Goal: Information Seeking & Learning: Learn about a topic

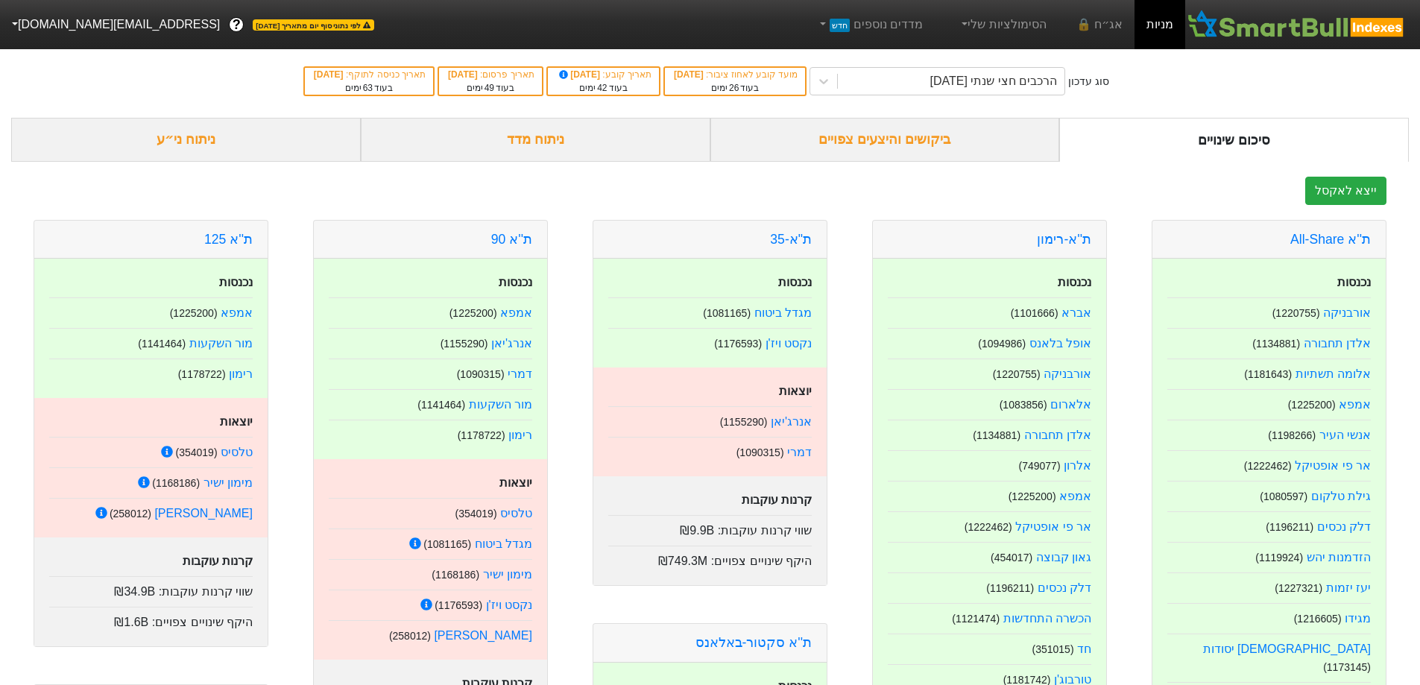
click at [226, 147] on div "ניתוח ני״ע" at bounding box center [186, 140] width 350 height 44
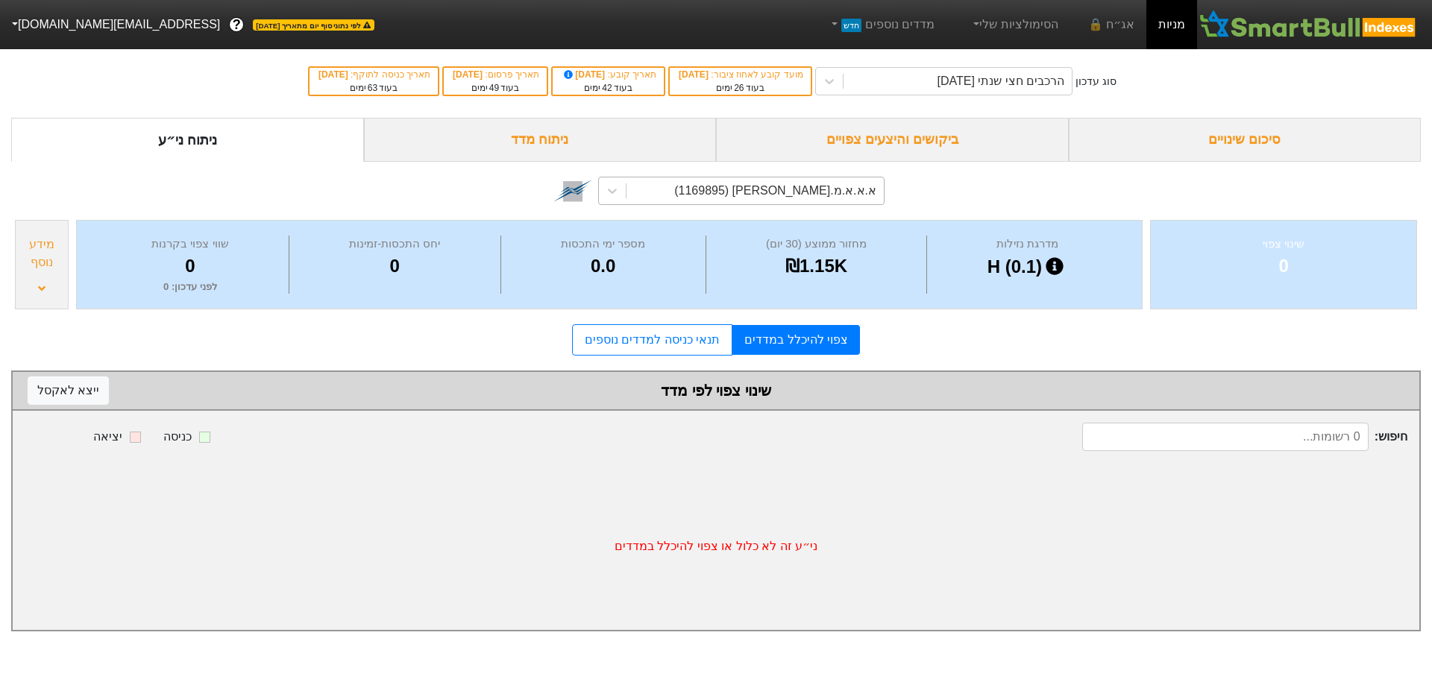
click at [840, 187] on div "א.א.א.מ.[PERSON_NAME] (1169895)" at bounding box center [775, 191] width 202 height 18
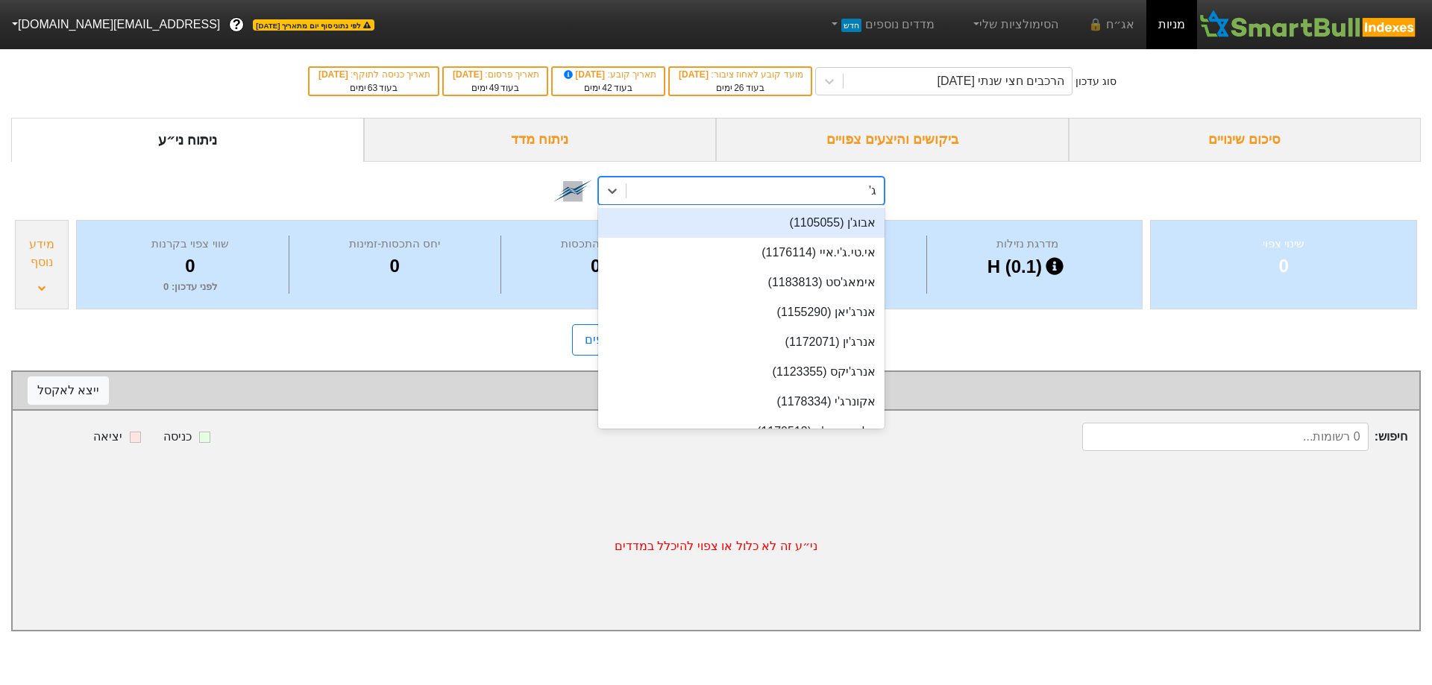
type input "ג'ין"
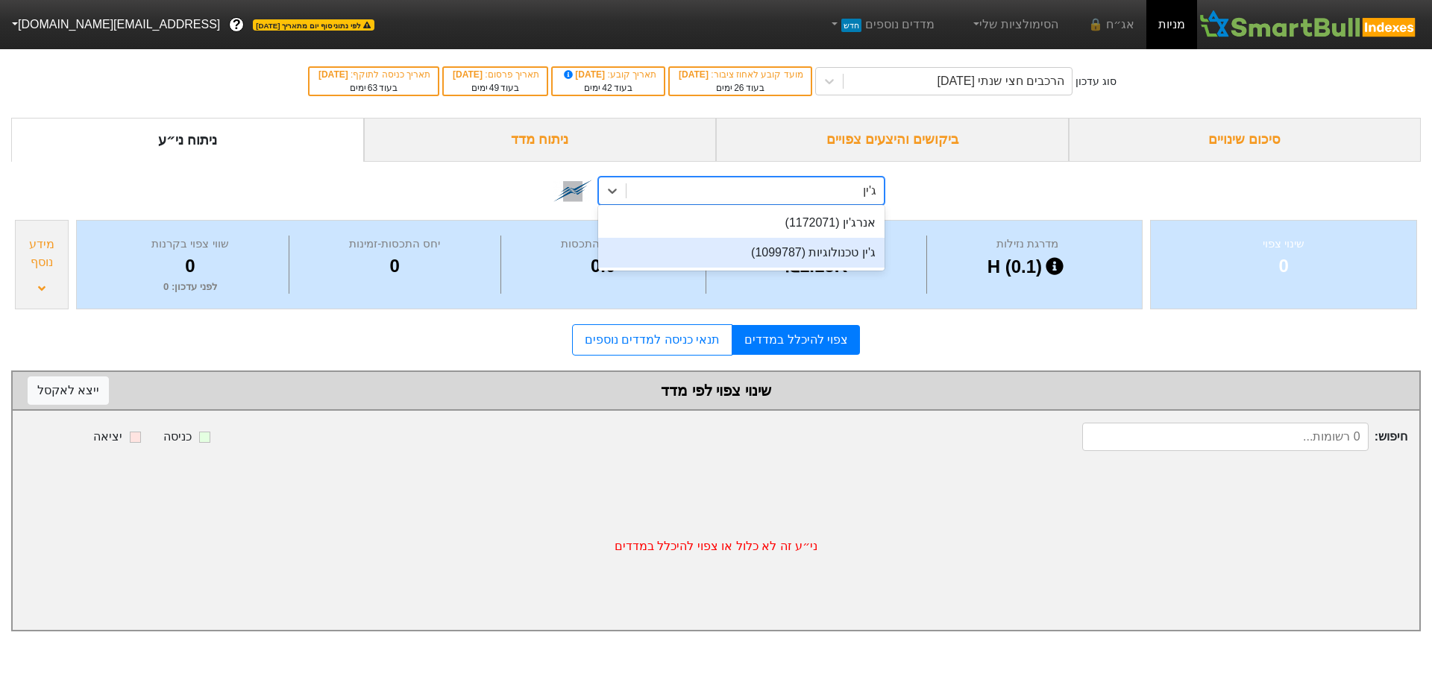
click at [838, 252] on div "ג'ין טכנולוגיות (1099787)" at bounding box center [741, 253] width 286 height 30
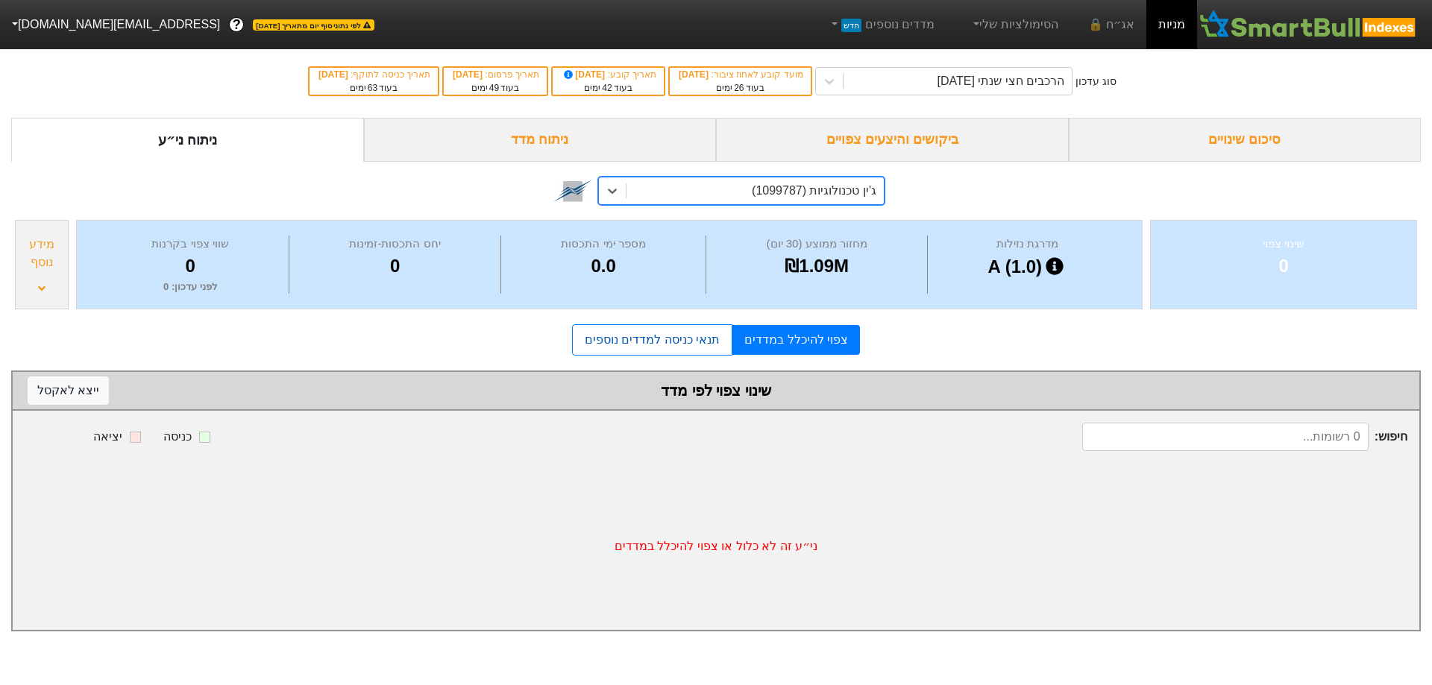
click at [667, 340] on link "תנאי כניסה למדדים נוספים" at bounding box center [652, 339] width 160 height 31
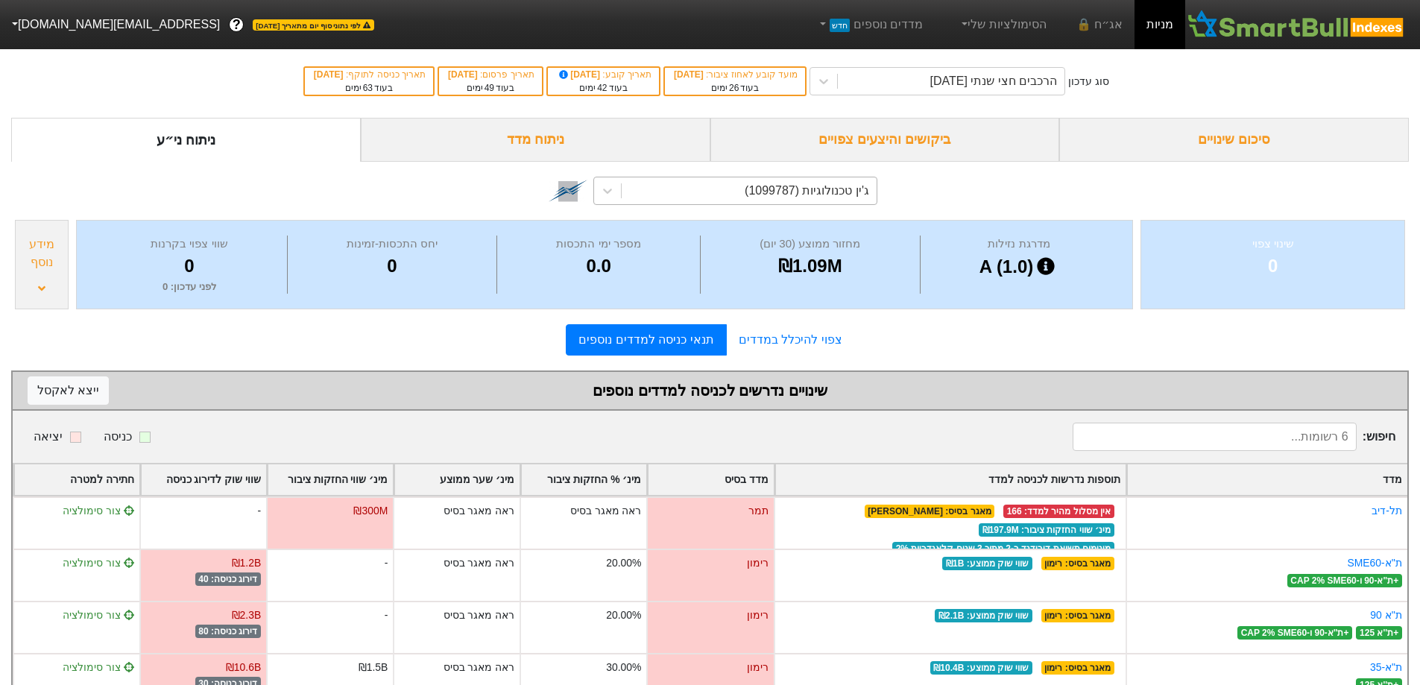
click at [151, 147] on div "ניתוח ני״ע" at bounding box center [186, 140] width 350 height 44
click at [781, 207] on div "ג'ין טכנולוגיות (1099787)" at bounding box center [710, 191] width 335 height 51
click at [787, 206] on div "ג'ין טכנולוגיות (1099787)" at bounding box center [710, 191] width 335 height 51
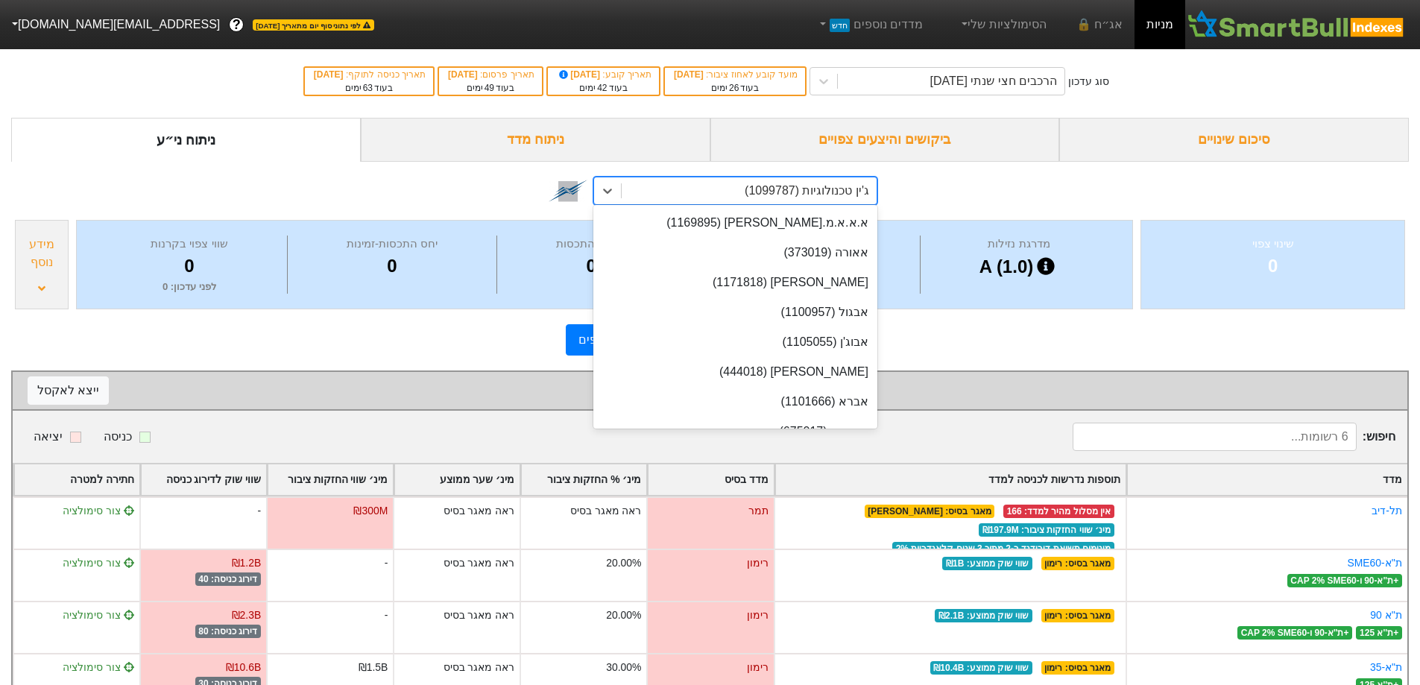
click at [793, 195] on div "ג'ין טכנולוגיות (1099787)" at bounding box center [807, 191] width 125 height 18
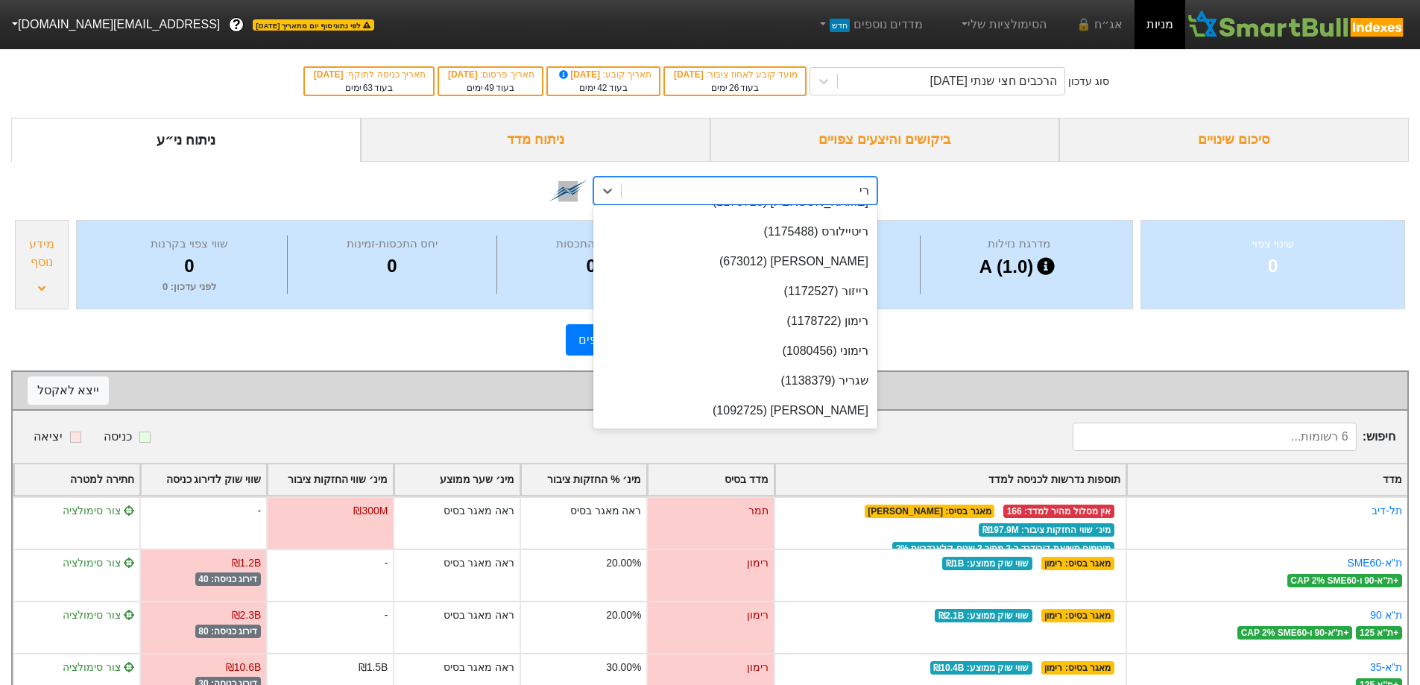
scroll to position [356, 0]
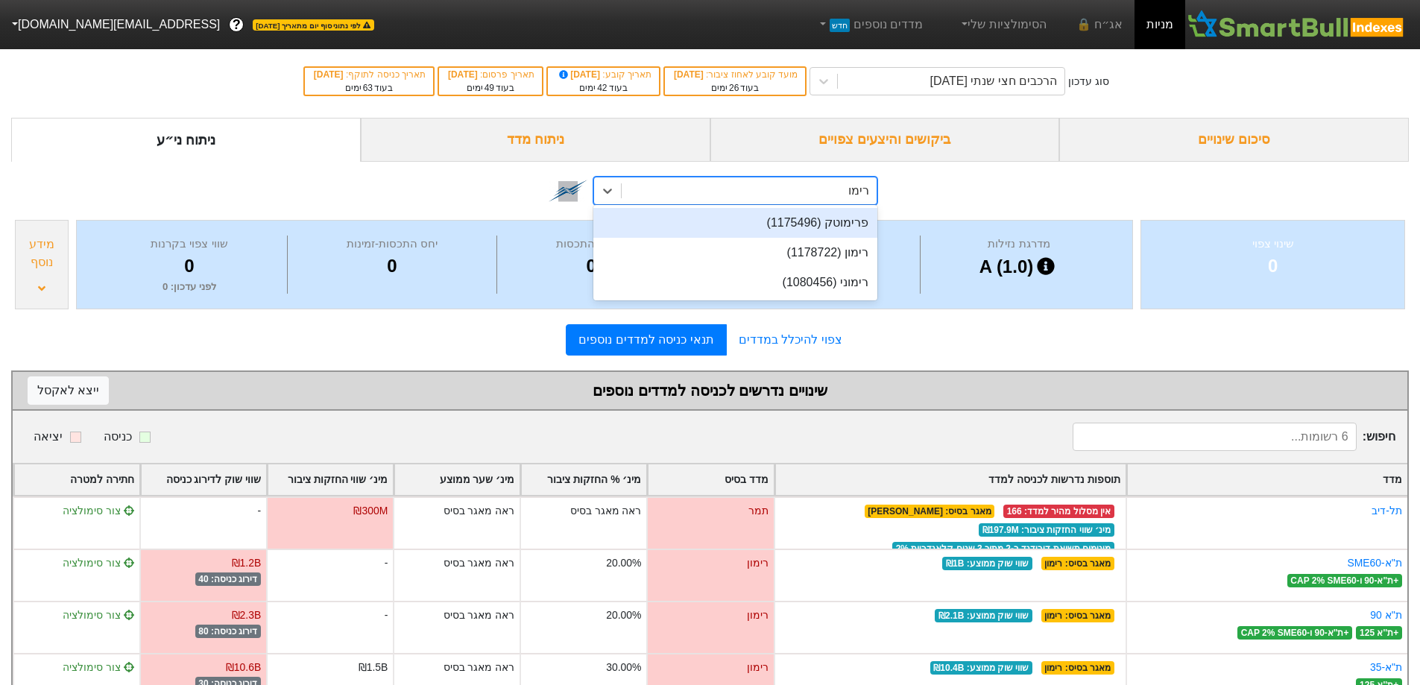
type input "רימון"
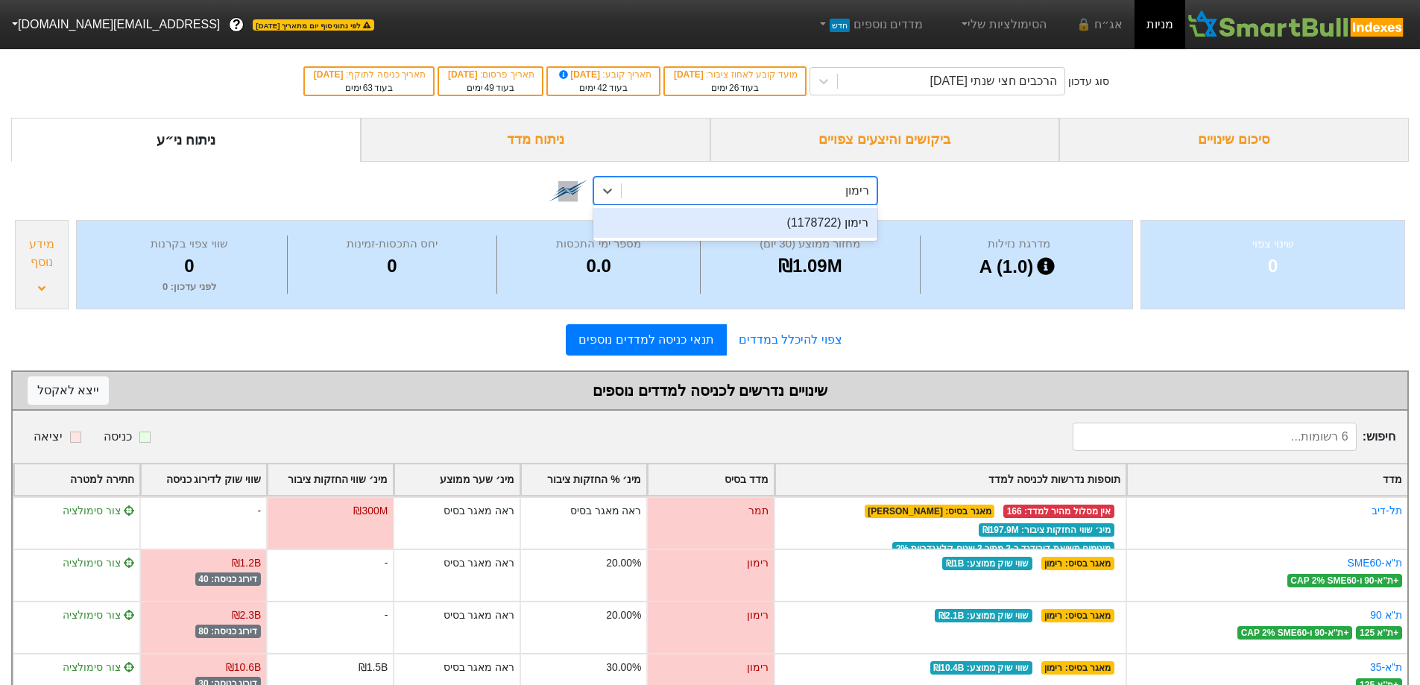
click at [797, 221] on div "רימון (1178722)" at bounding box center [736, 223] width 284 height 30
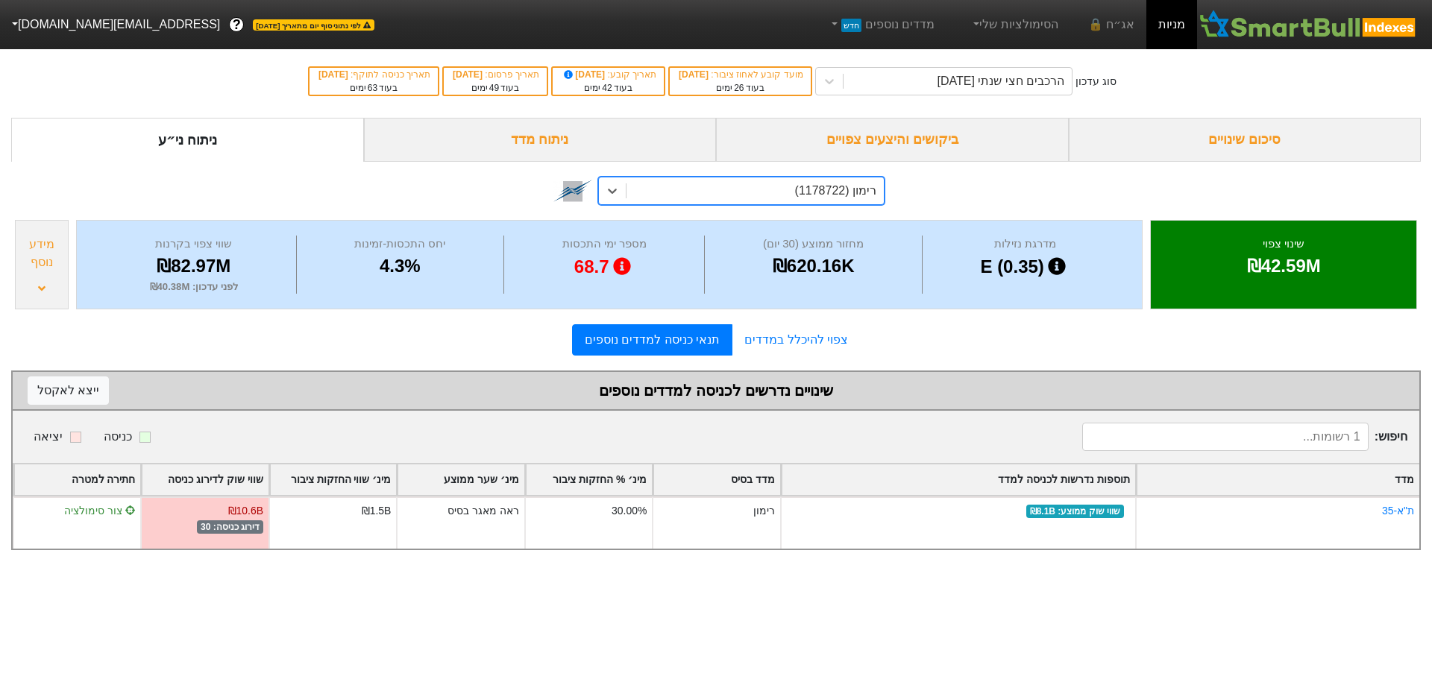
click at [565, 133] on div "ניתוח מדד" at bounding box center [540, 140] width 353 height 44
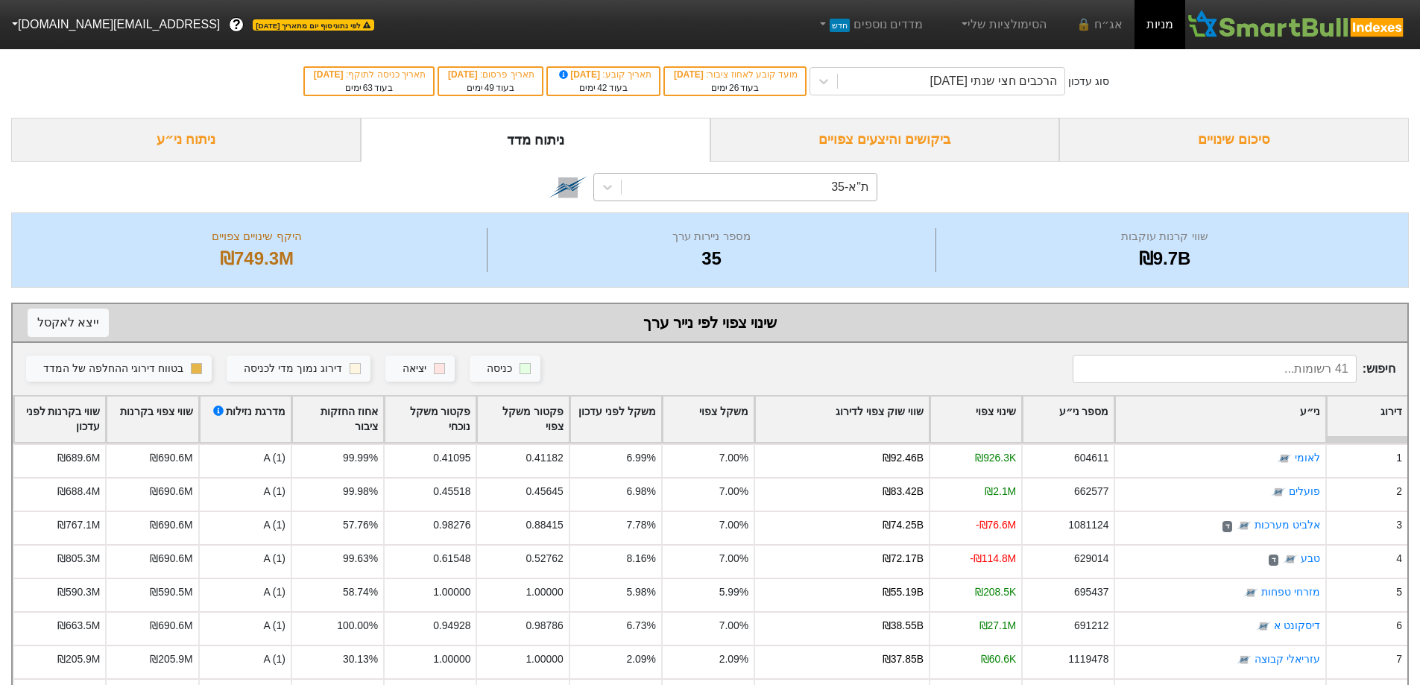
click at [836, 192] on div "ת"א-35" at bounding box center [850, 187] width 38 height 18
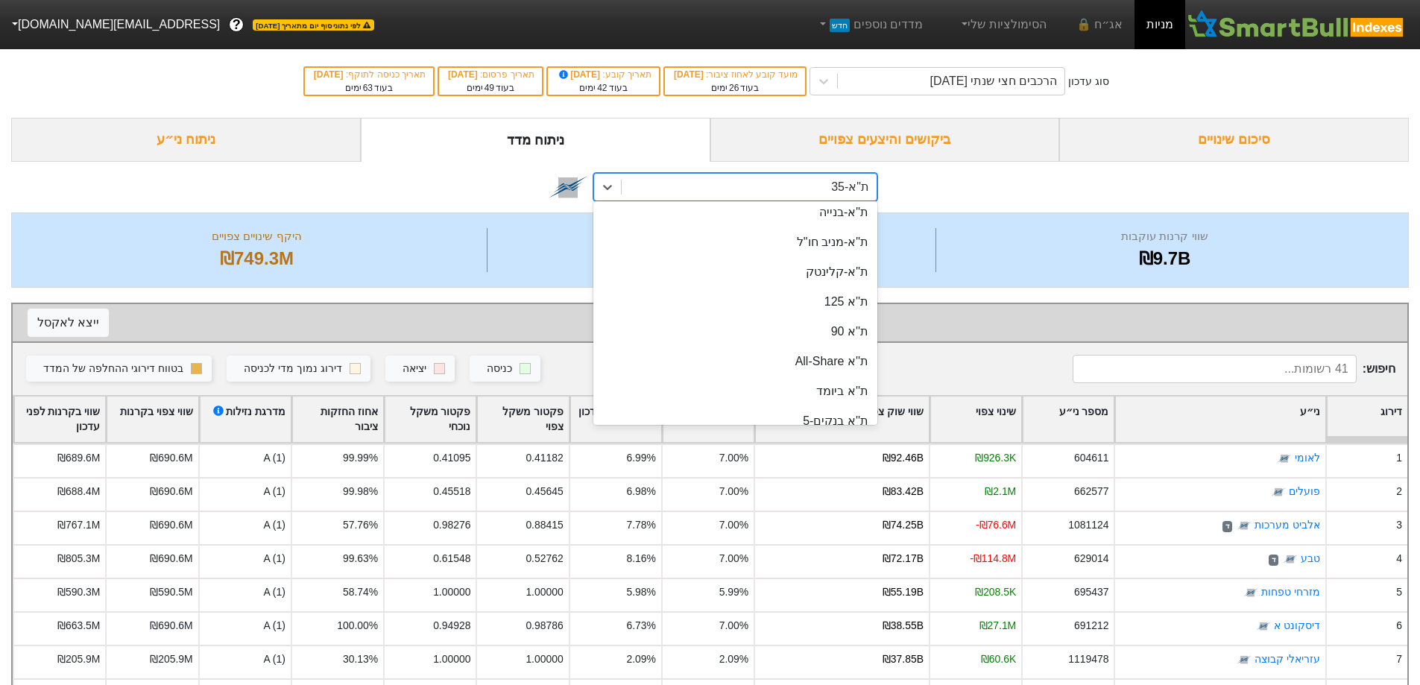
scroll to position [125, 0]
click at [842, 335] on div "ת''א 90" at bounding box center [736, 333] width 284 height 30
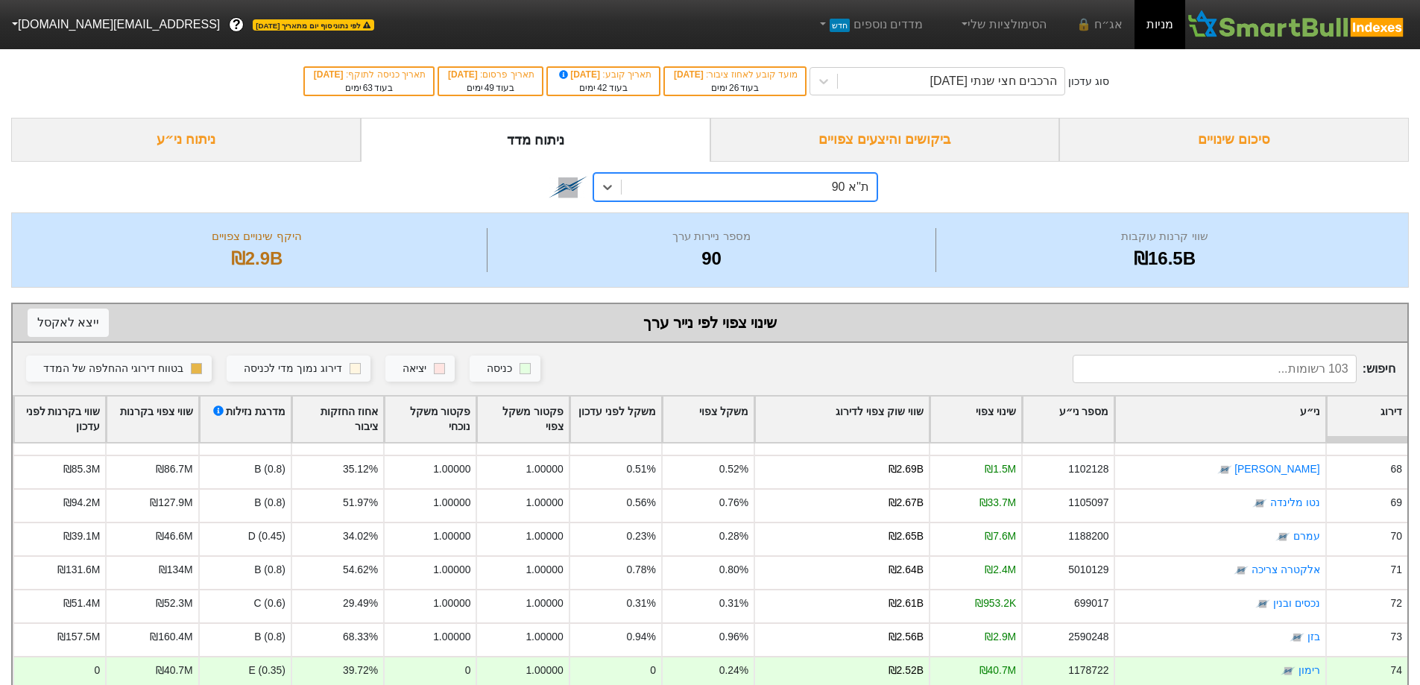
click at [1235, 136] on div "סיכום שינויים" at bounding box center [1235, 140] width 350 height 44
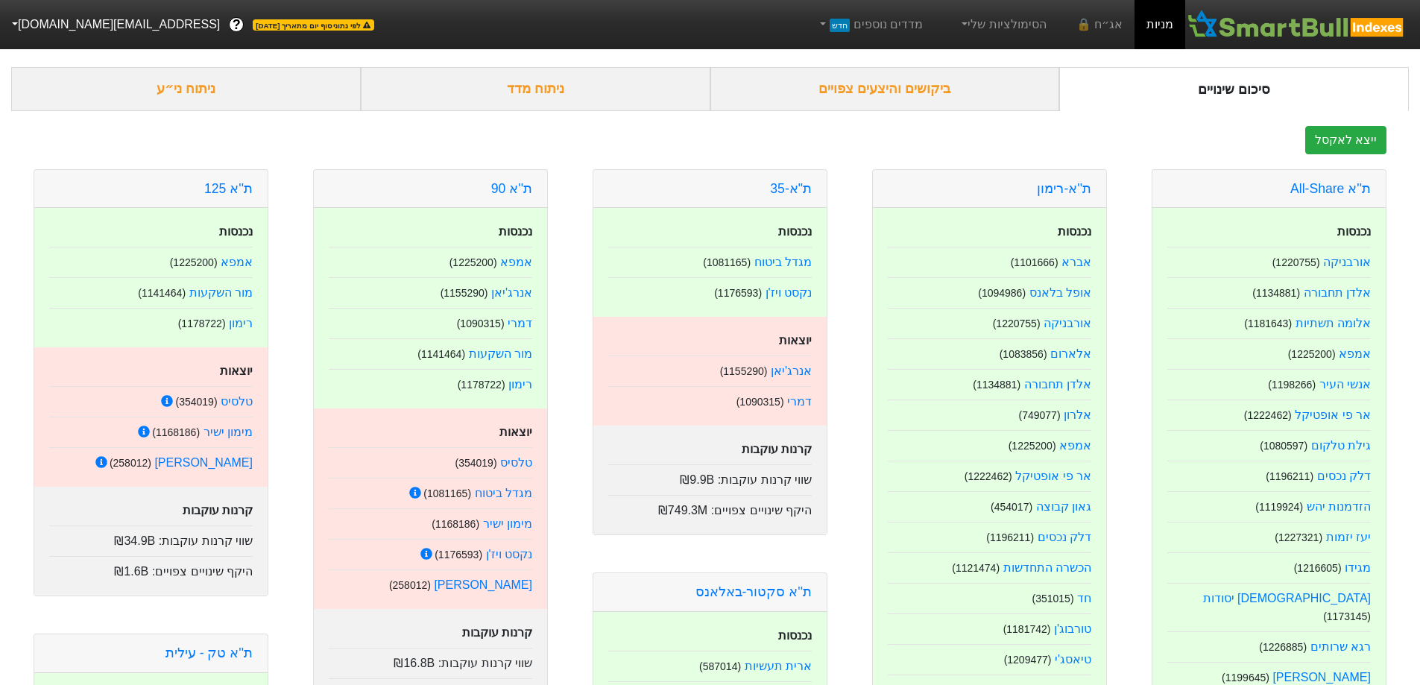
scroll to position [75, 0]
